Goal: Entertainment & Leisure: Consume media (video, audio)

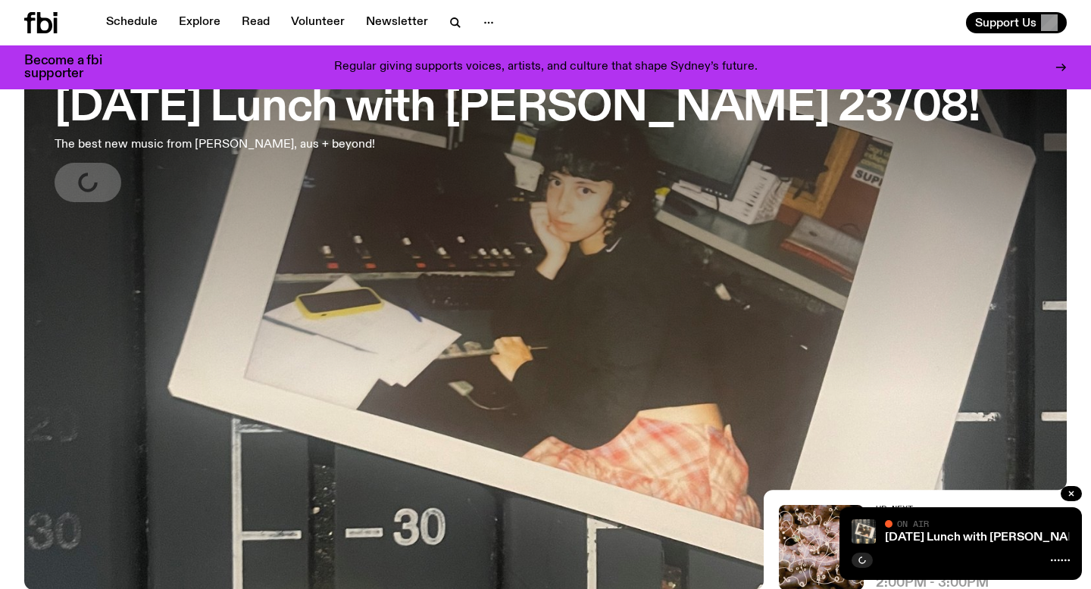
scroll to position [136, 0]
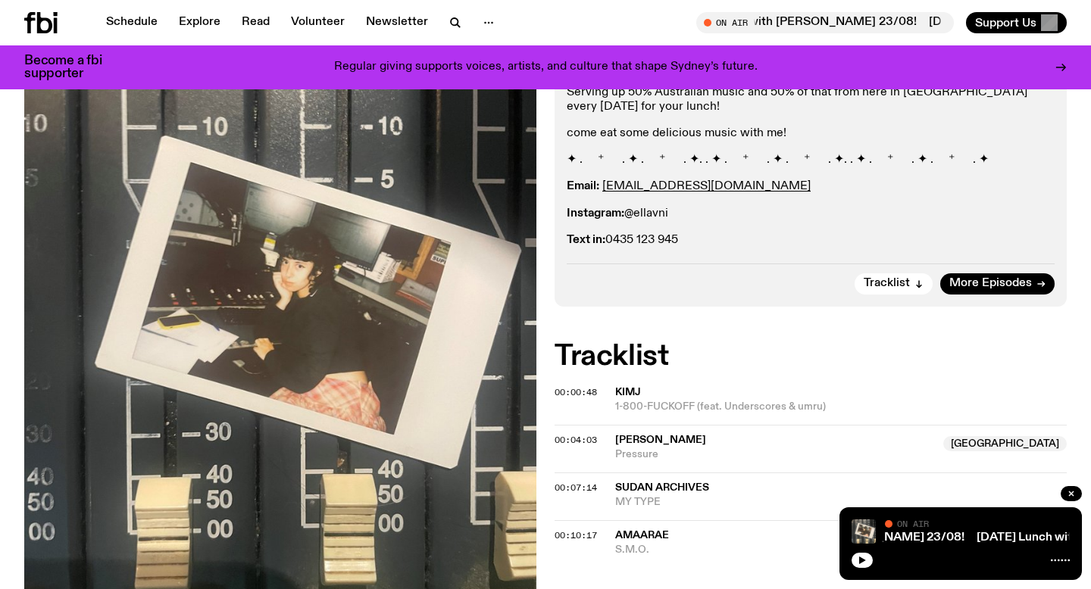
scroll to position [408, 0]
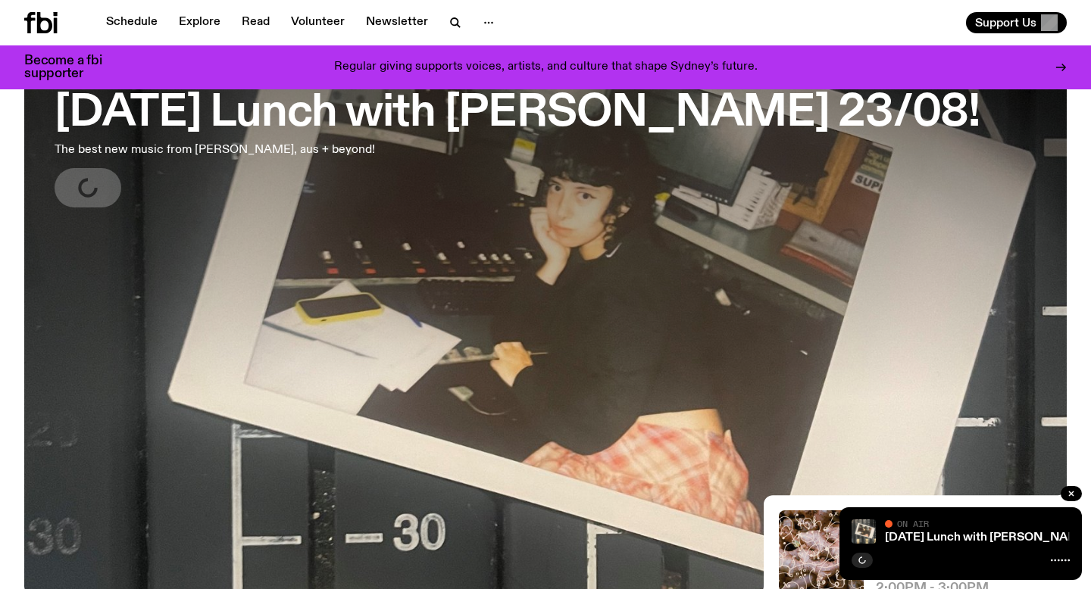
scroll to position [105, 0]
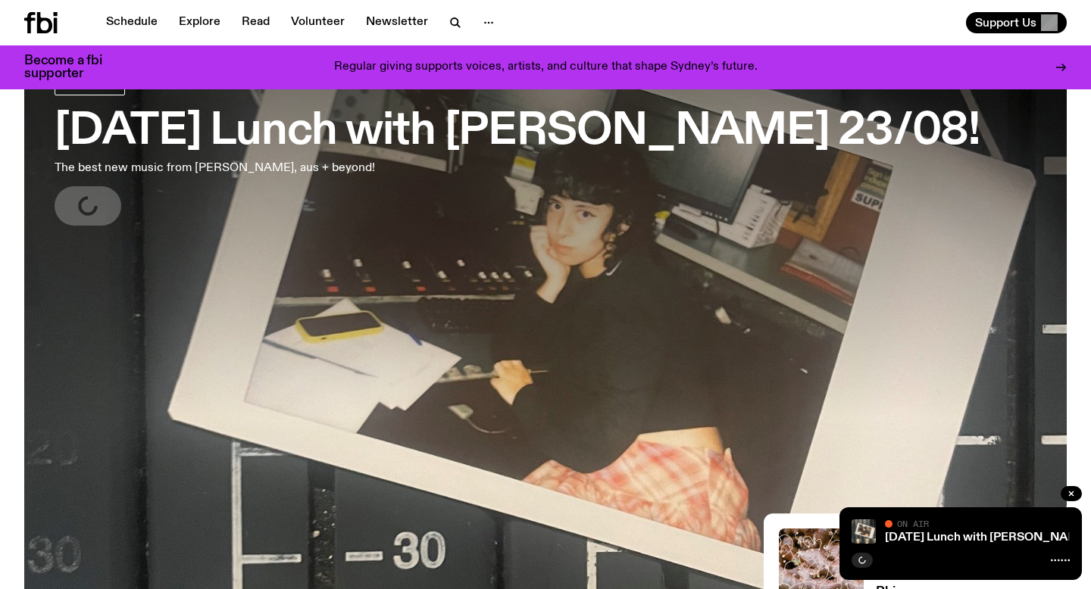
click at [532, 132] on h3 "[DATE] Lunch with [PERSON_NAME] 23/08!" at bounding box center [517, 132] width 925 height 42
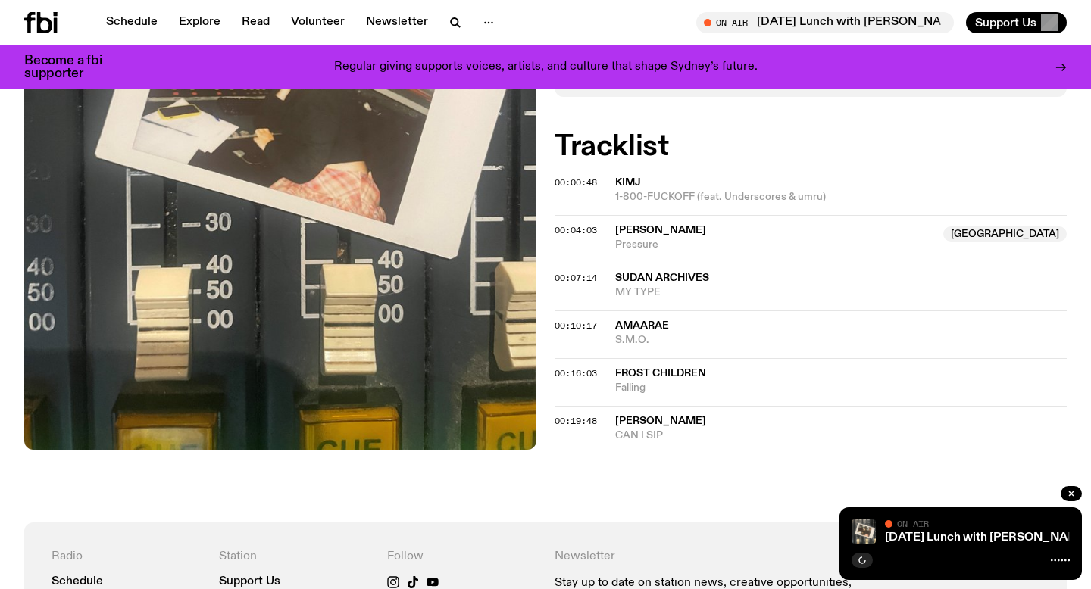
scroll to position [594, 0]
